Goal: Task Accomplishment & Management: Manage account settings

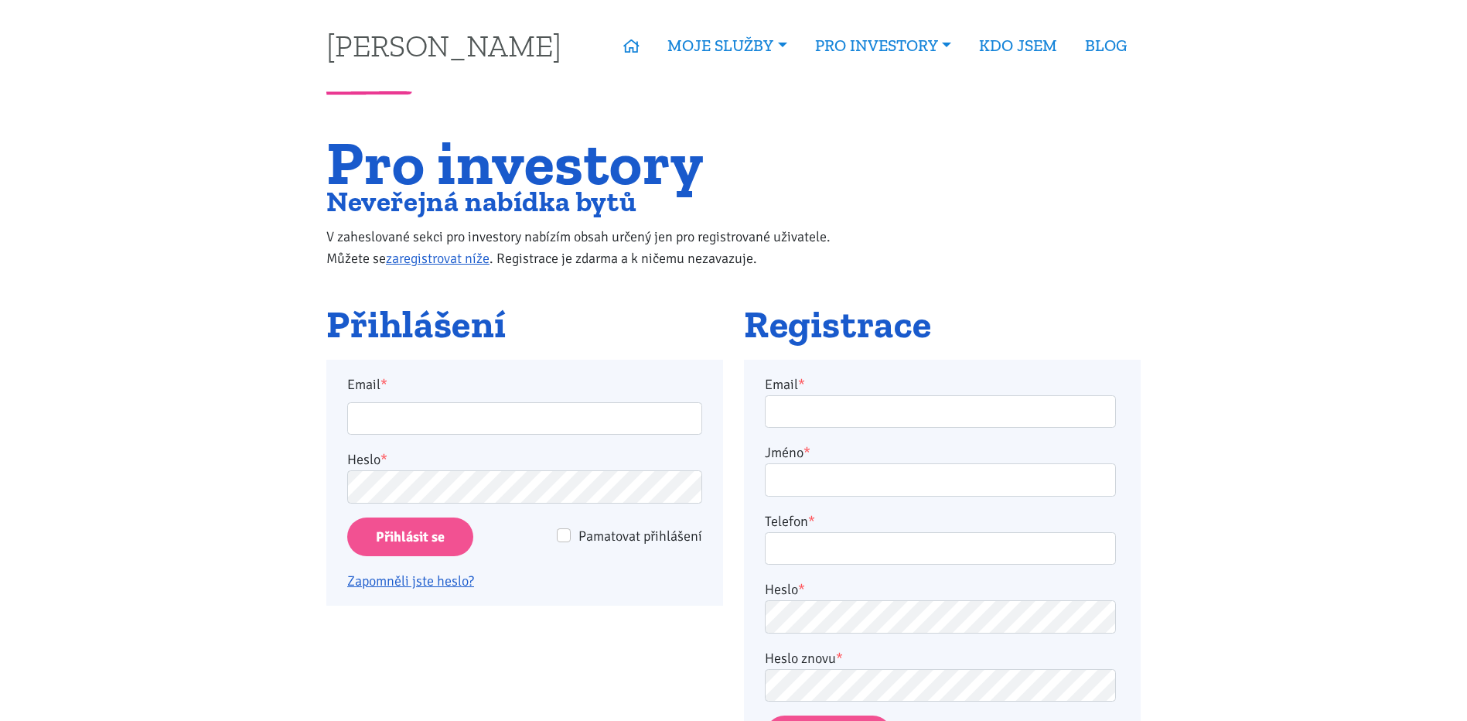
type input "[EMAIL_ADDRESS][DOMAIN_NAME]"
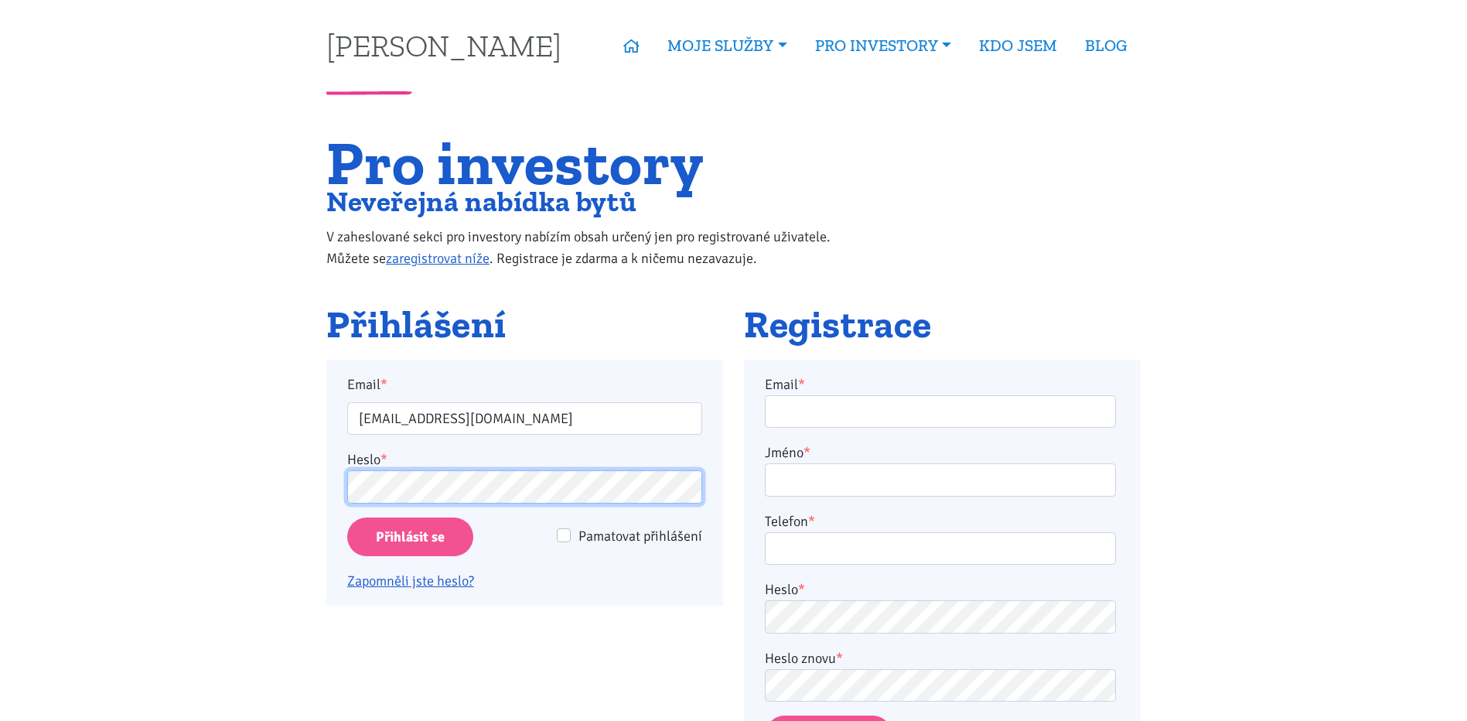
click at [347, 517] on input "Přihlásit se" at bounding box center [410, 536] width 126 height 39
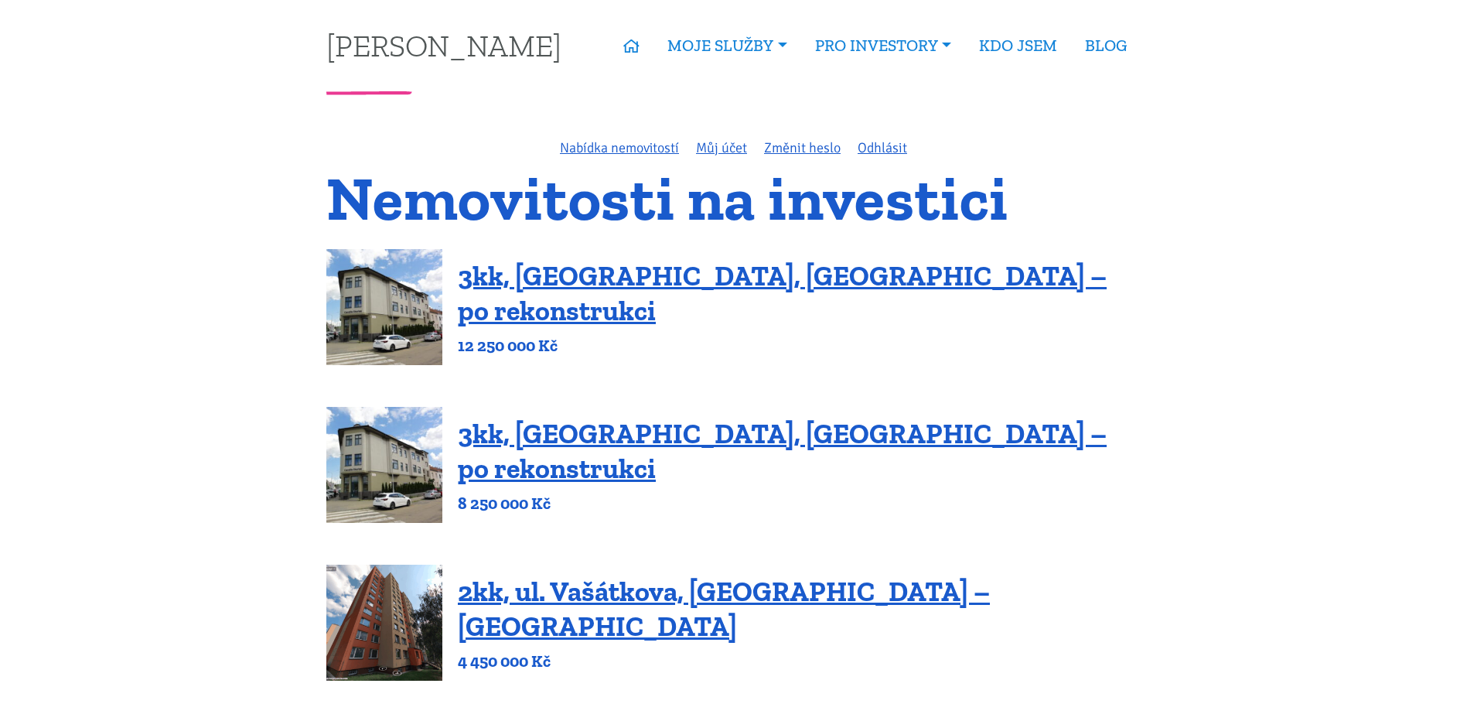
click at [871, 158] on div "Nabídka nemovitostí Můj účet Změnit heslo Odhlásit" at bounding box center [733, 148] width 835 height 22
click at [873, 151] on link "Odhlásit" at bounding box center [883, 147] width 50 height 17
